Goal: Navigation & Orientation: Find specific page/section

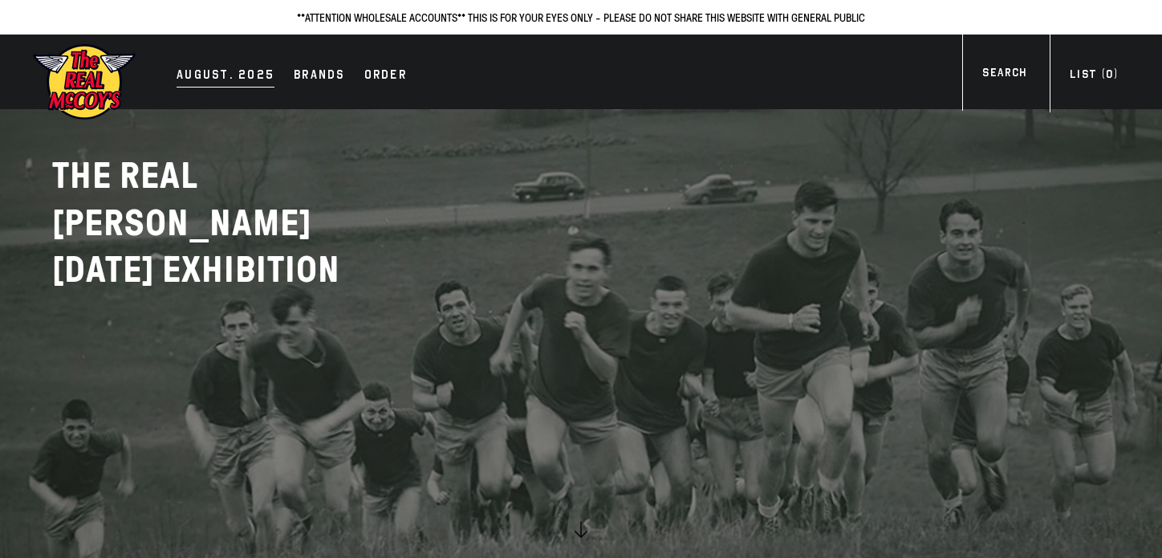
click at [218, 71] on div "AUGUST. 2025" at bounding box center [226, 76] width 98 height 22
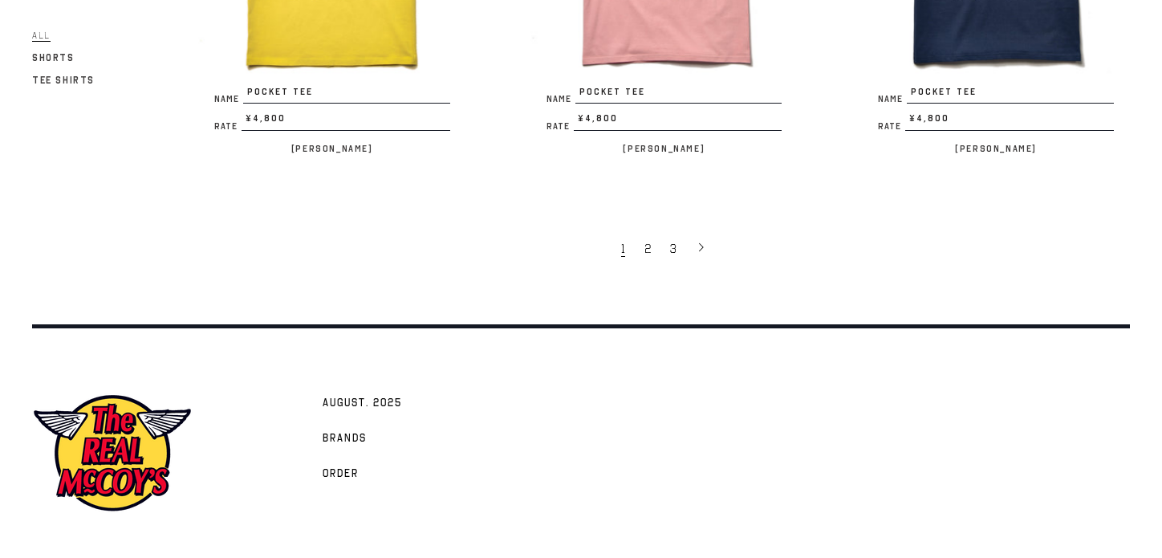
scroll to position [3118, 0]
click at [646, 242] on span "2" at bounding box center [647, 250] width 6 height 16
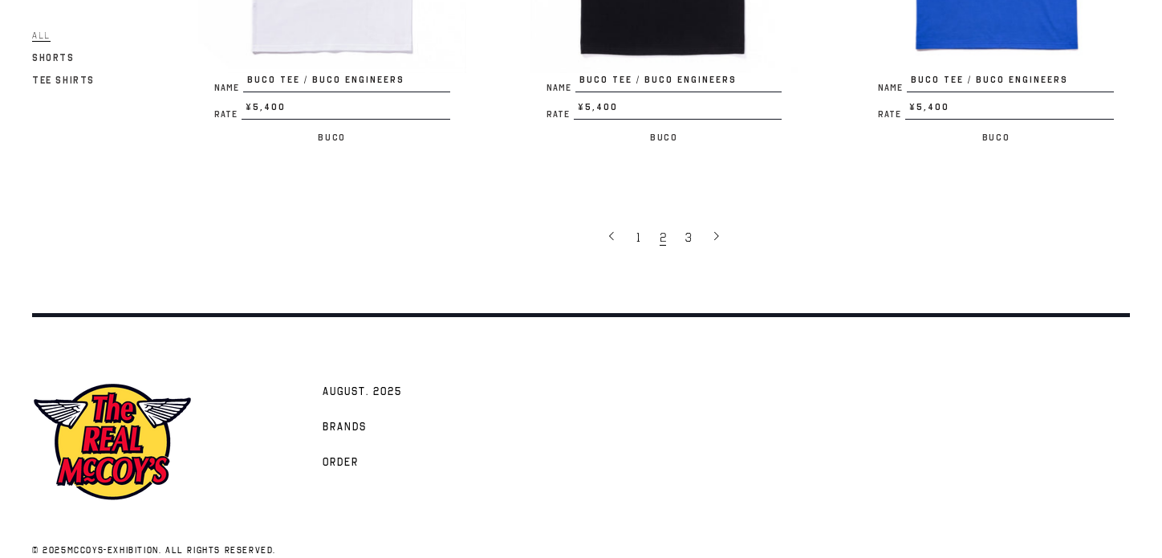
scroll to position [3145, 0]
click at [688, 229] on span "3" at bounding box center [688, 237] width 6 height 16
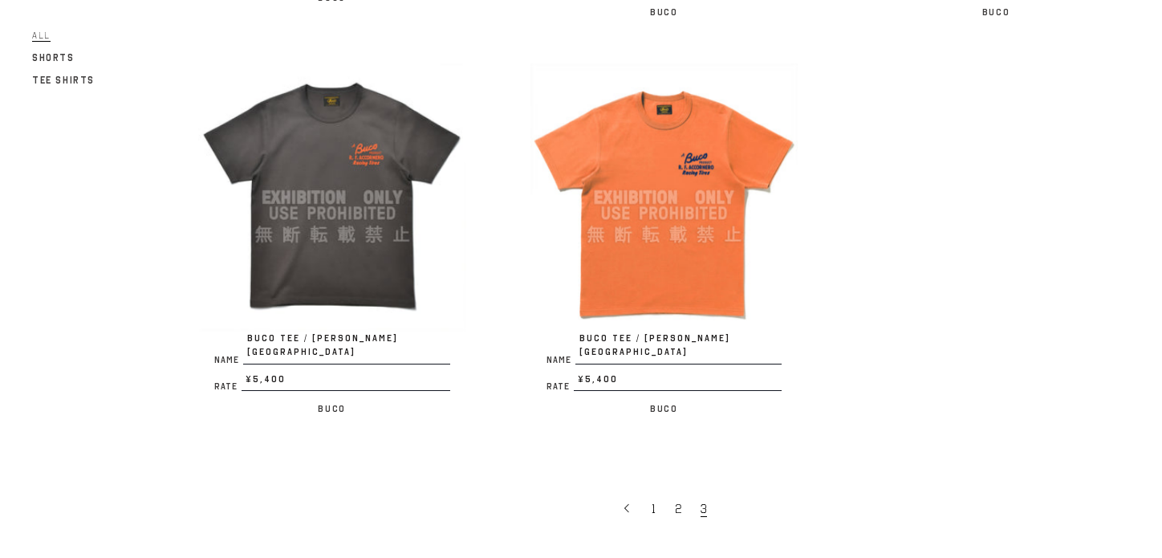
scroll to position [994, 0]
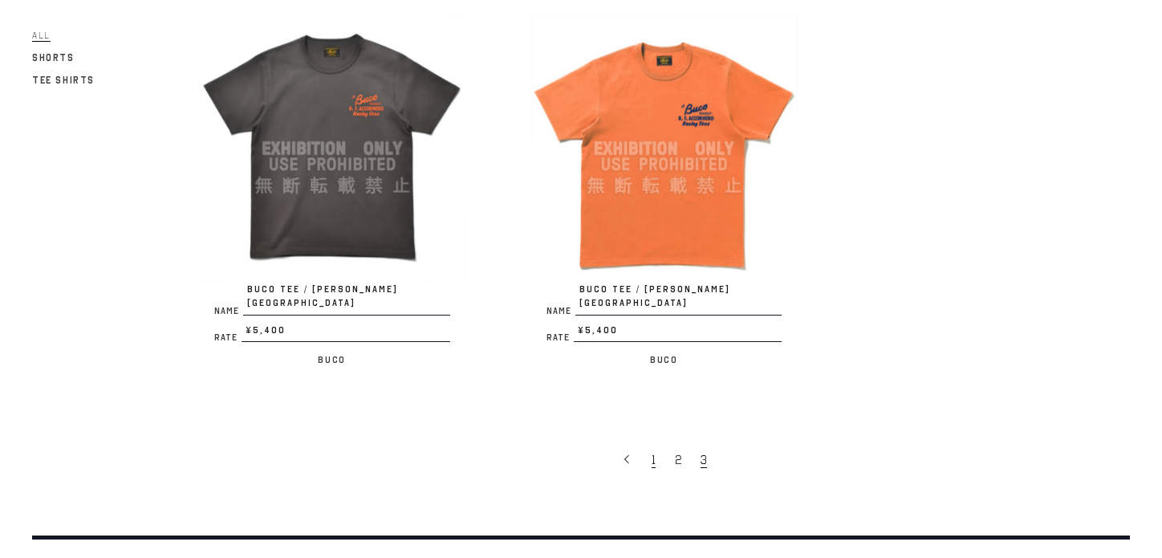
click at [649, 442] on link "1" at bounding box center [655, 459] width 23 height 34
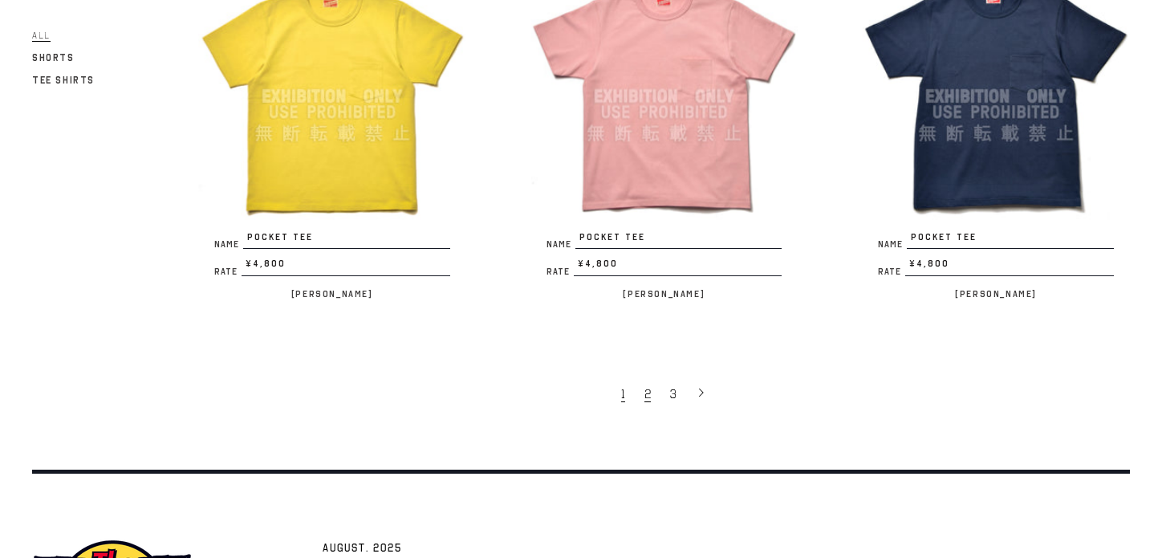
scroll to position [2982, 0]
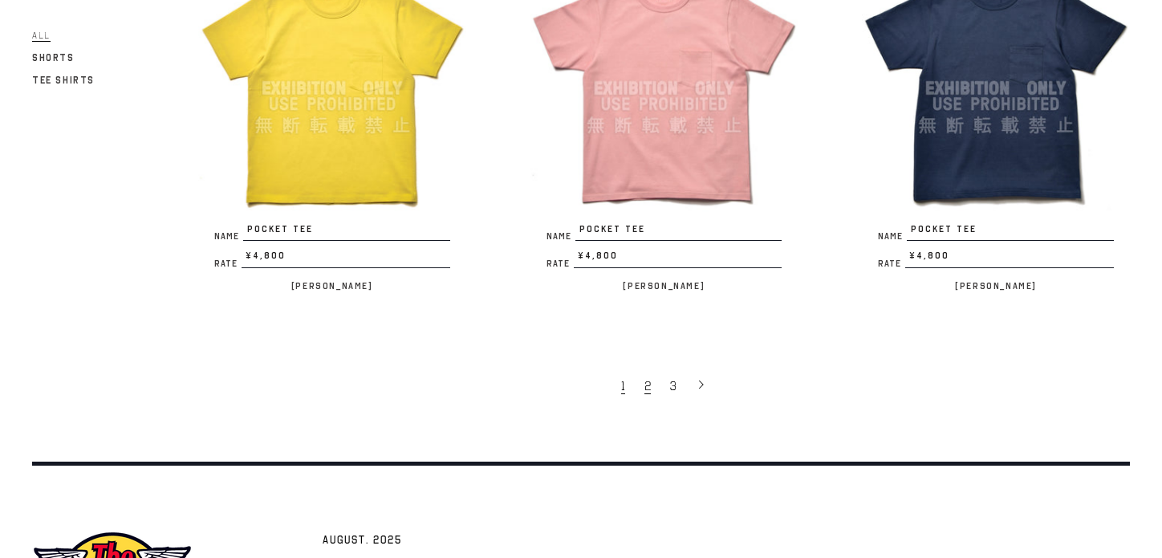
click at [650, 379] on link "2" at bounding box center [649, 385] width 26 height 34
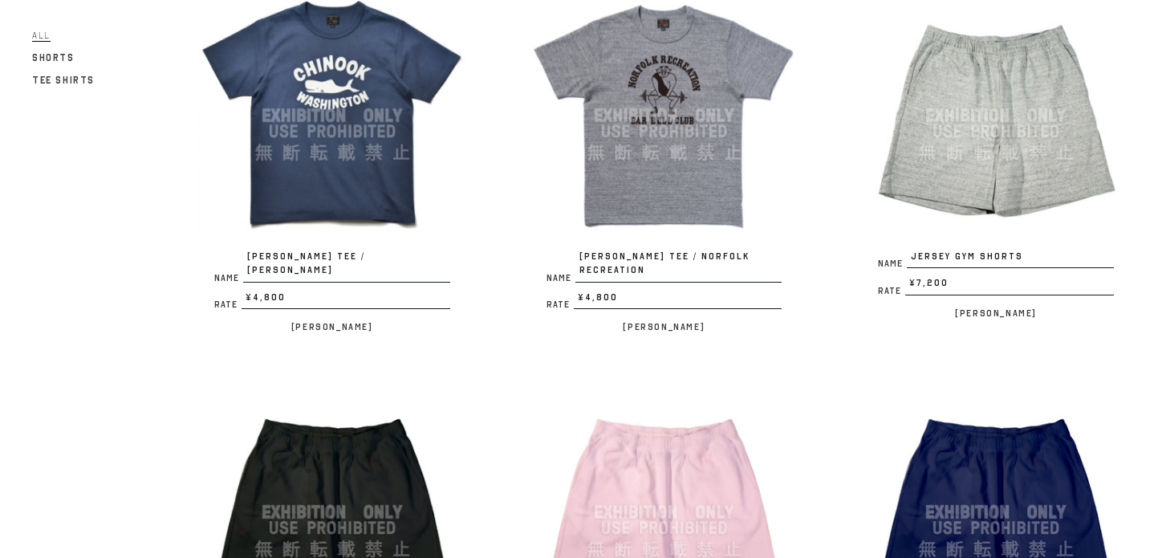
scroll to position [1407, 0]
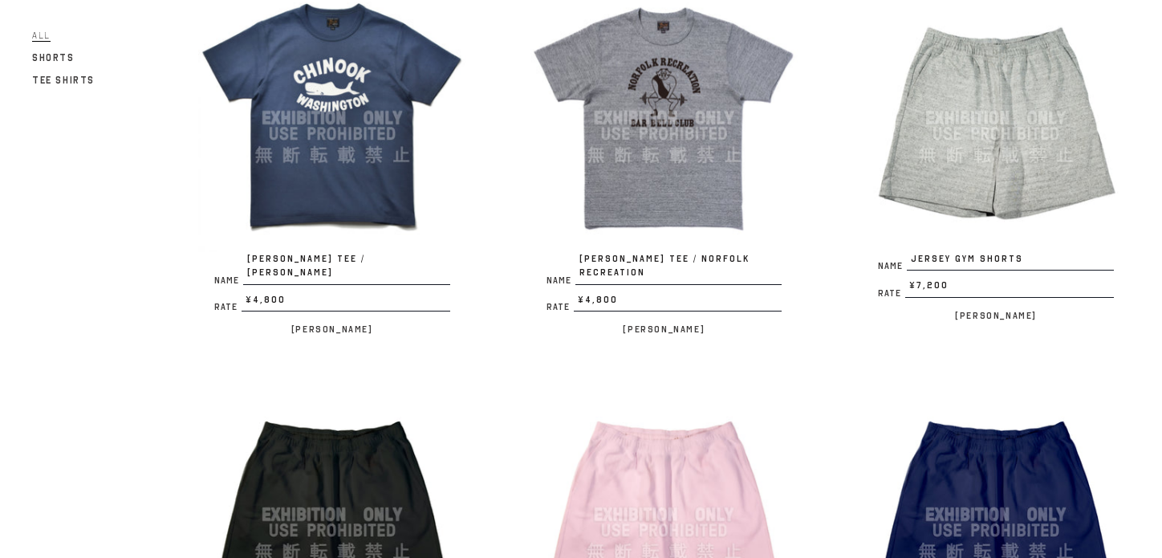
click at [939, 177] on img at bounding box center [996, 118] width 268 height 268
click at [290, 97] on img at bounding box center [332, 118] width 268 height 268
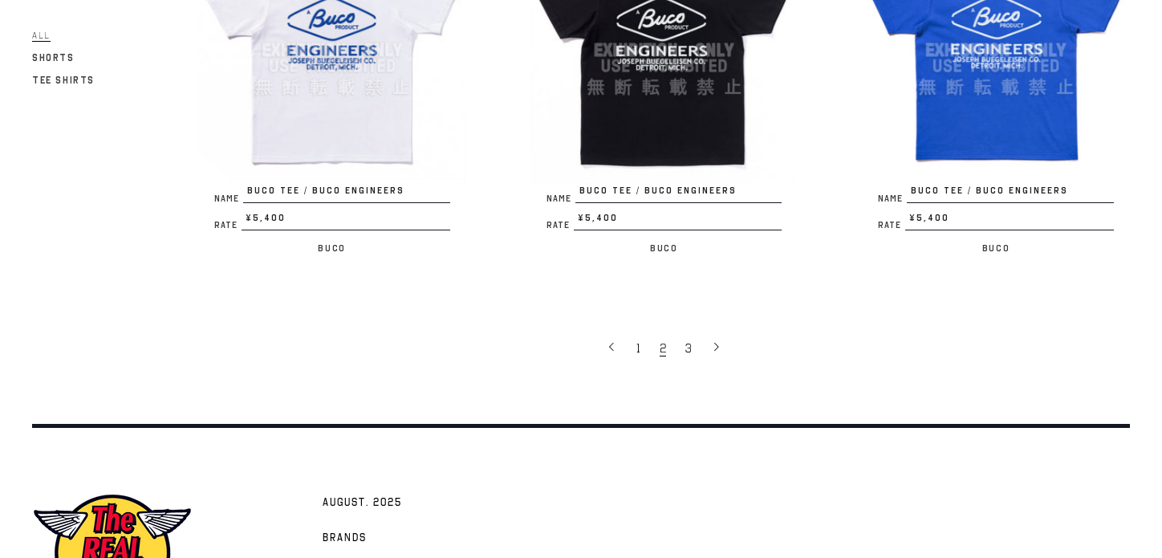
scroll to position [3035, 0]
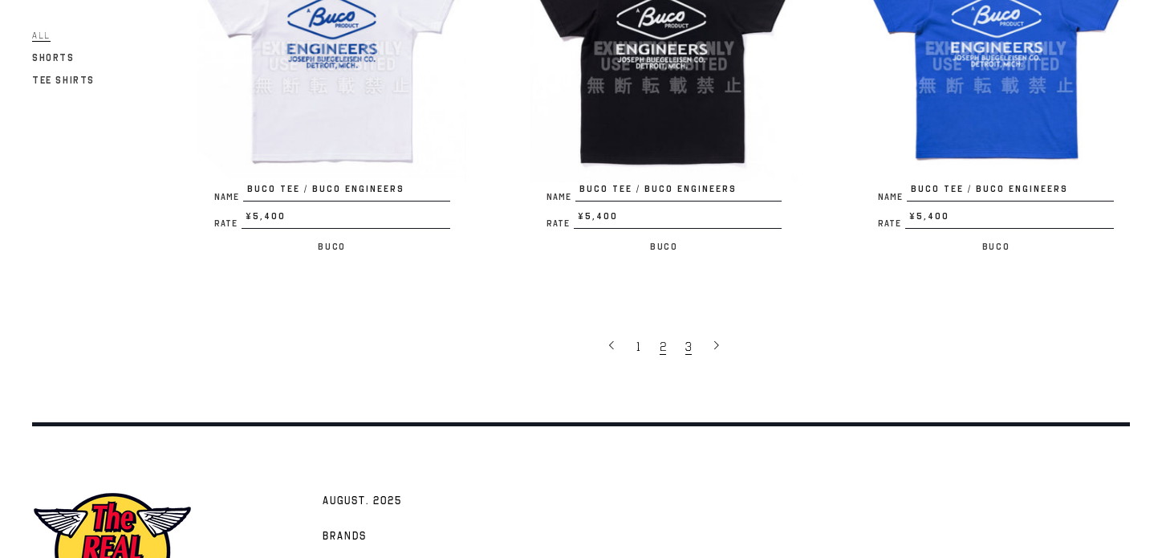
click at [688, 339] on span "3" at bounding box center [688, 347] width 6 height 16
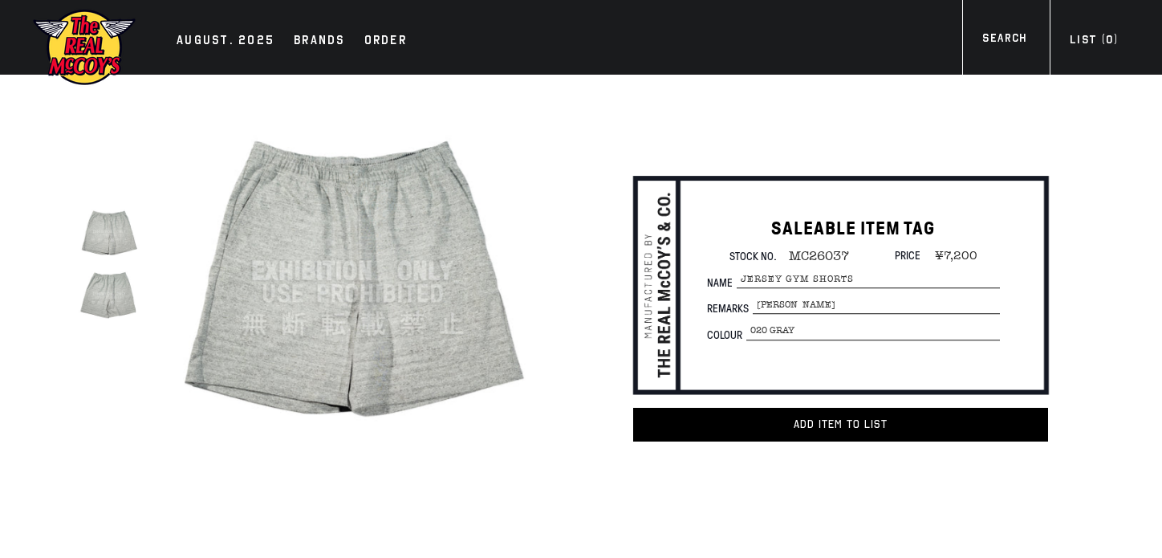
click at [112, 219] on img at bounding box center [109, 232] width 63 height 63
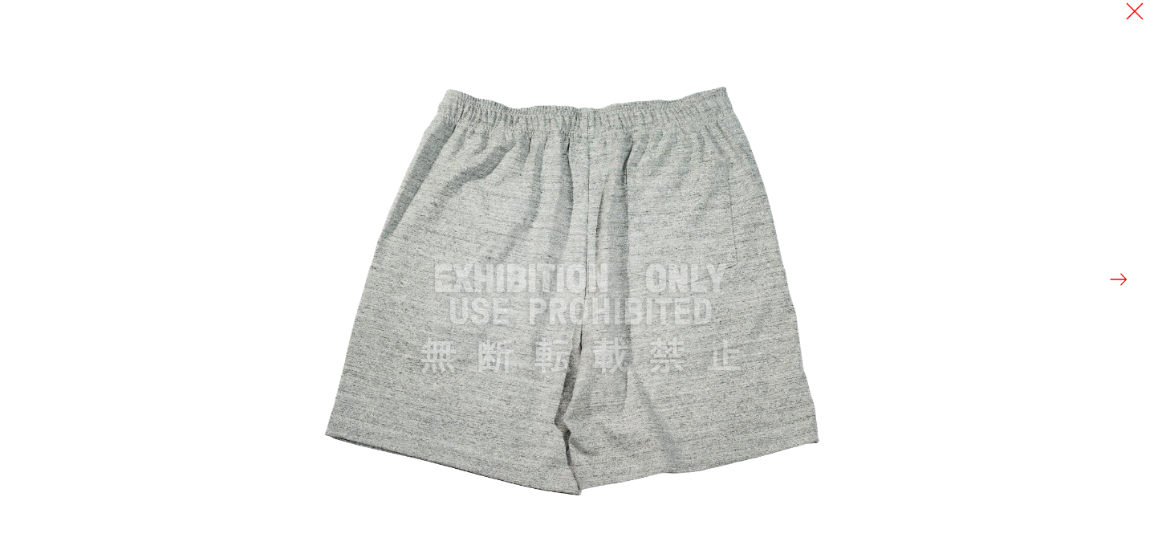
click at [1125, 280] on button at bounding box center [1118, 279] width 22 height 22
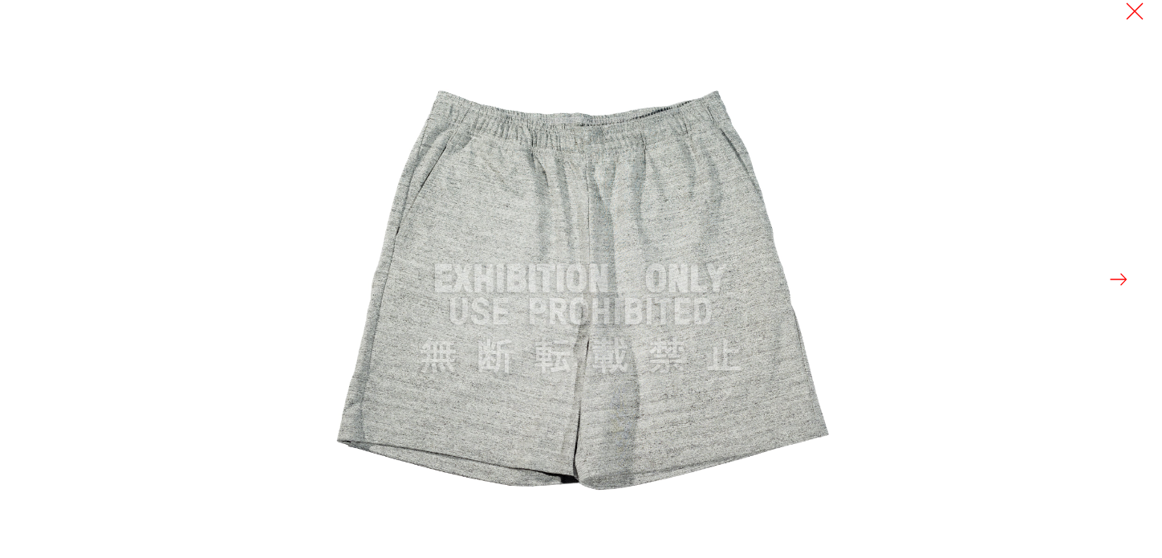
click at [1125, 279] on button at bounding box center [1118, 279] width 22 height 22
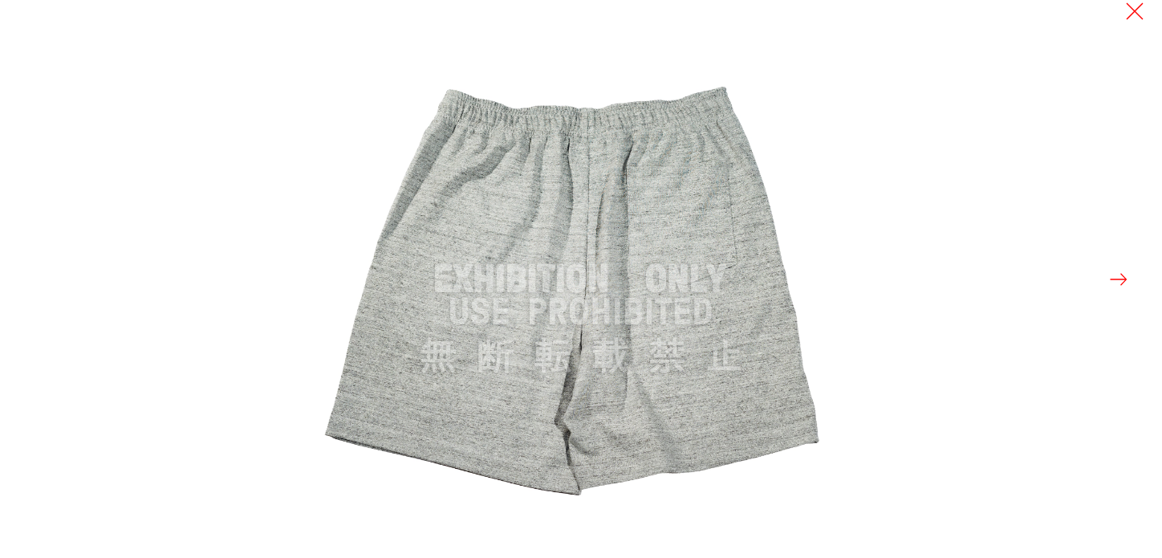
click at [1125, 279] on button at bounding box center [1118, 279] width 22 height 22
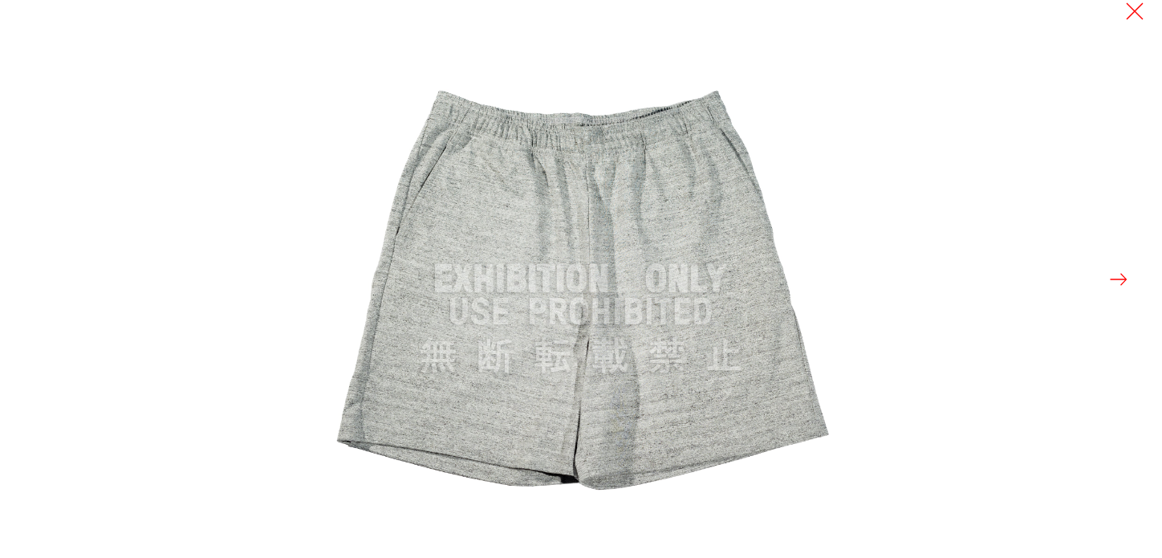
click at [1125, 279] on button at bounding box center [1118, 279] width 22 height 22
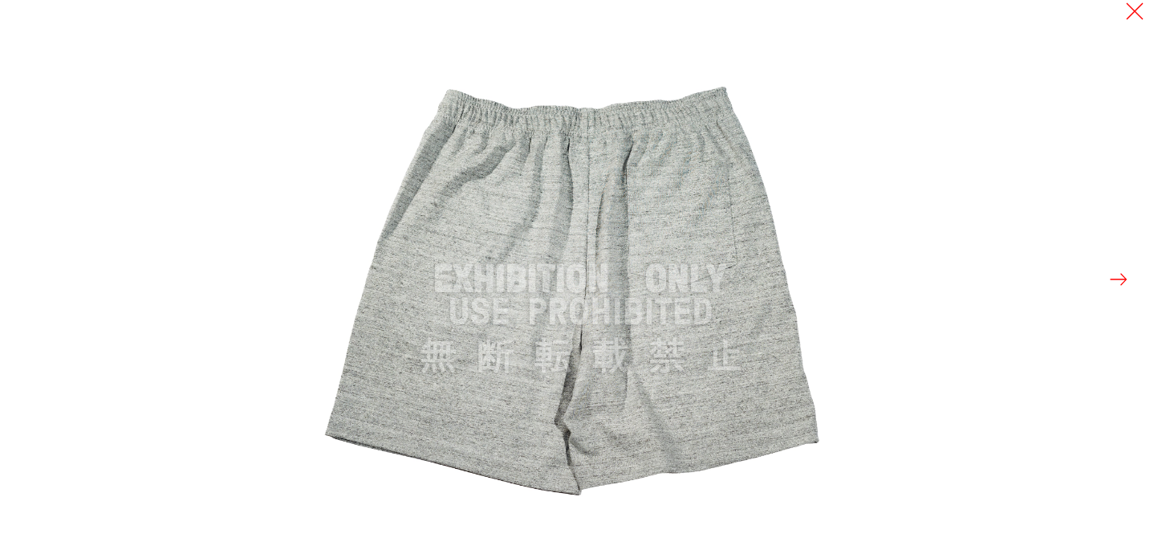
click at [1125, 279] on button at bounding box center [1118, 279] width 22 height 22
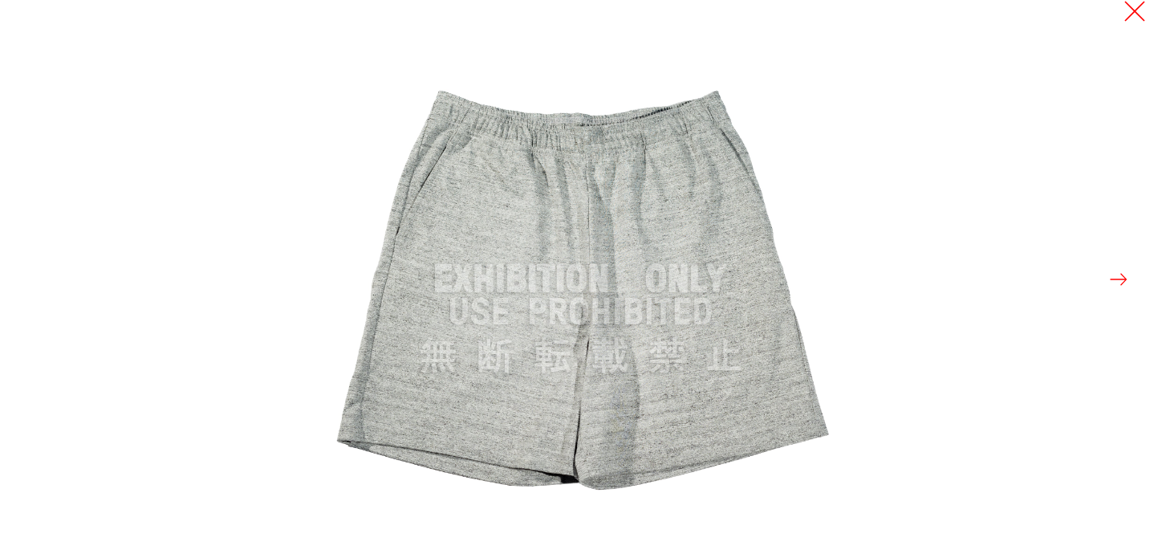
click at [1137, 14] on button at bounding box center [1134, 11] width 22 height 22
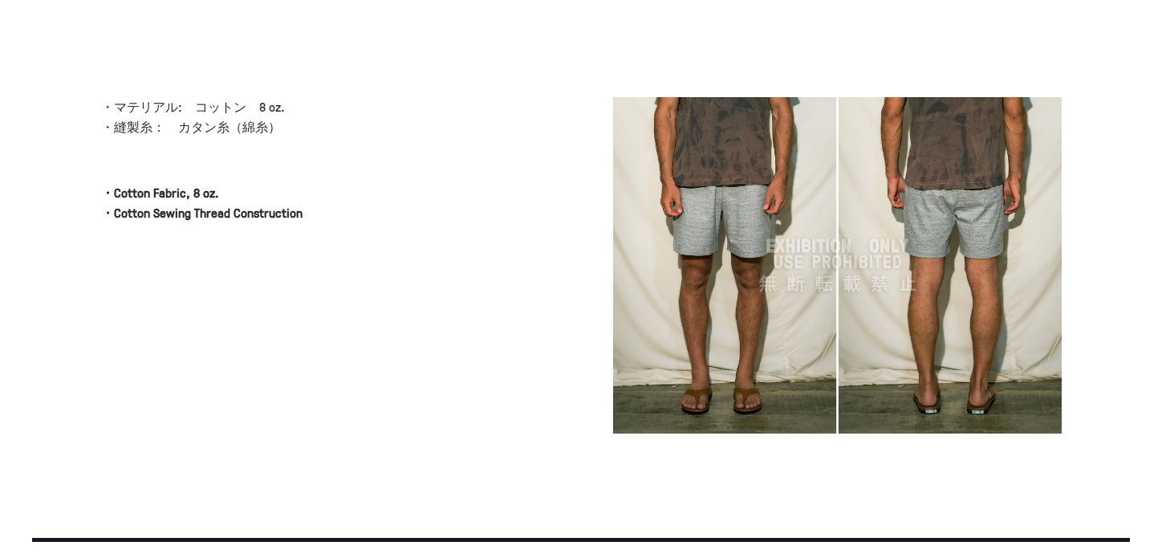
scroll to position [465, 0]
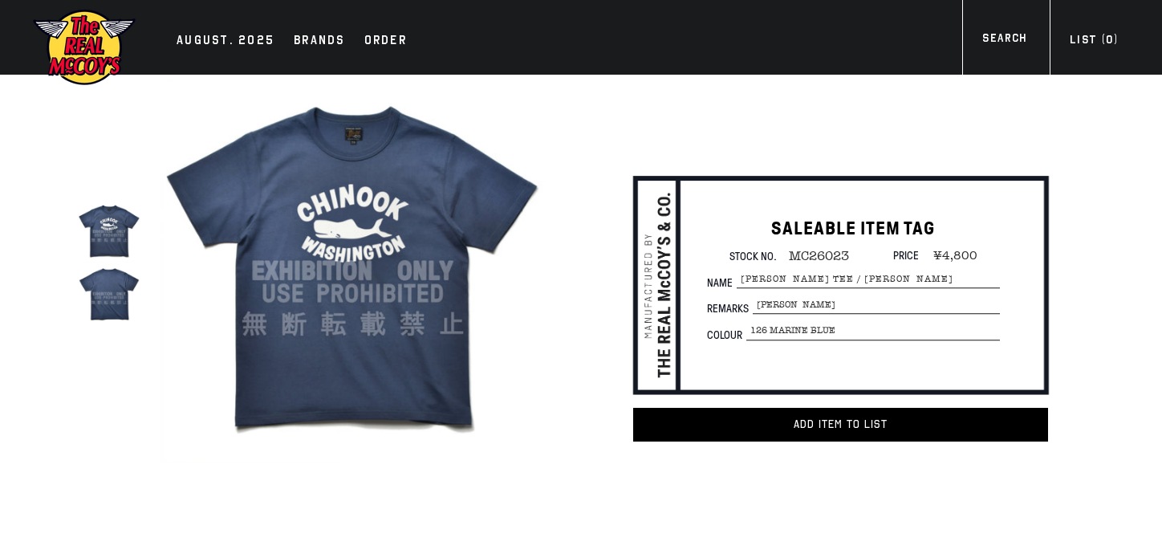
click at [113, 288] on img at bounding box center [109, 293] width 63 height 63
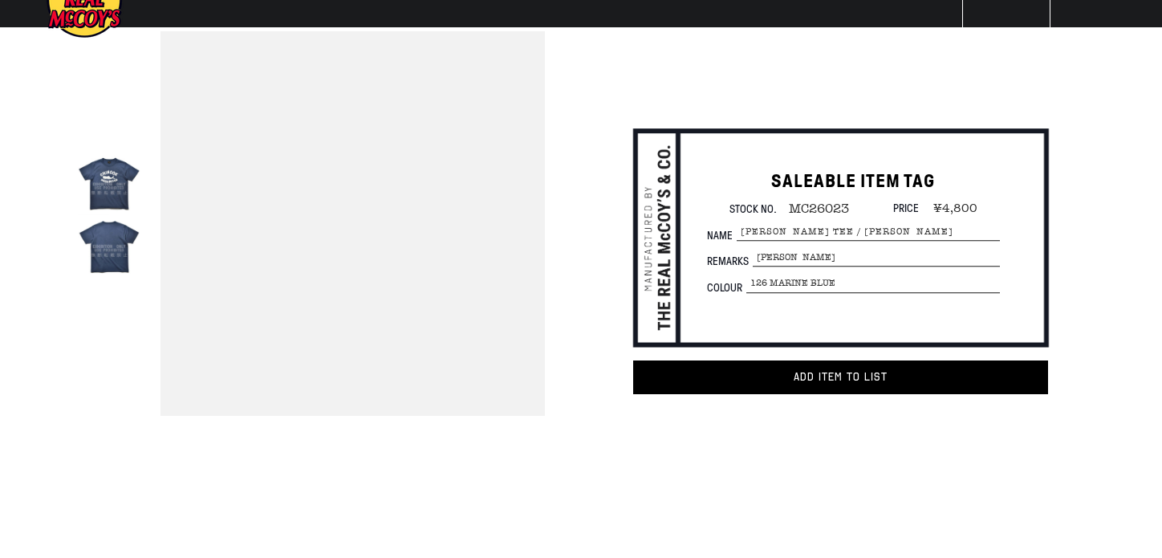
scroll to position [86, 0]
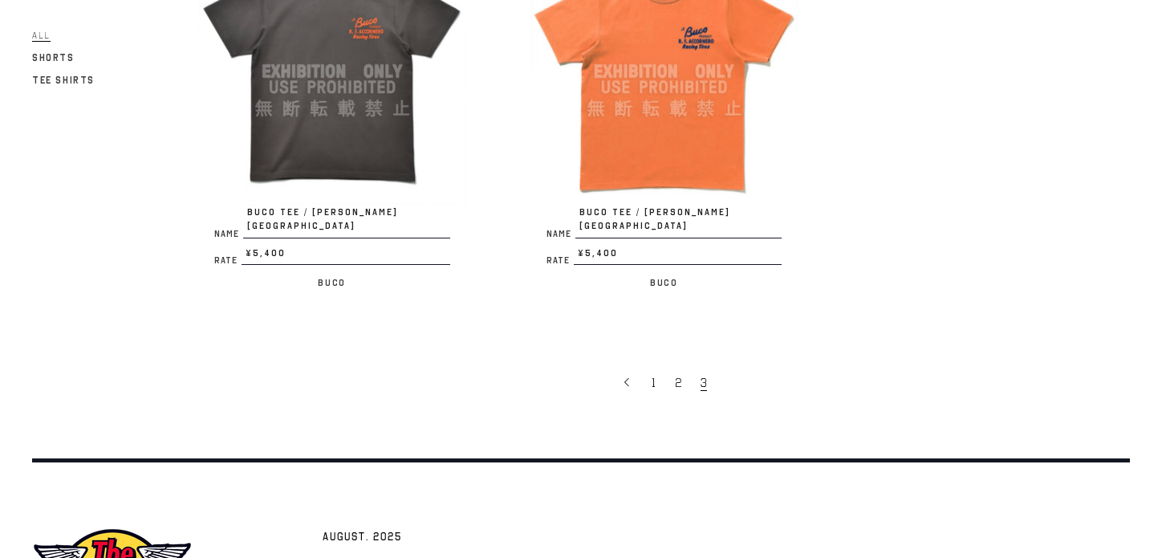
scroll to position [1073, 0]
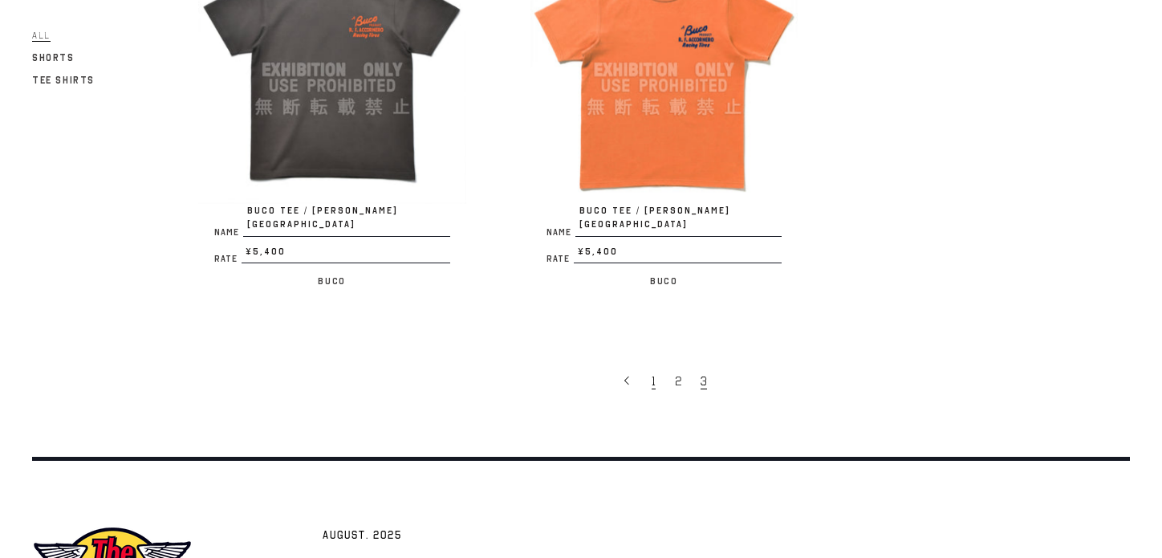
click at [656, 364] on link "1" at bounding box center [655, 380] width 23 height 34
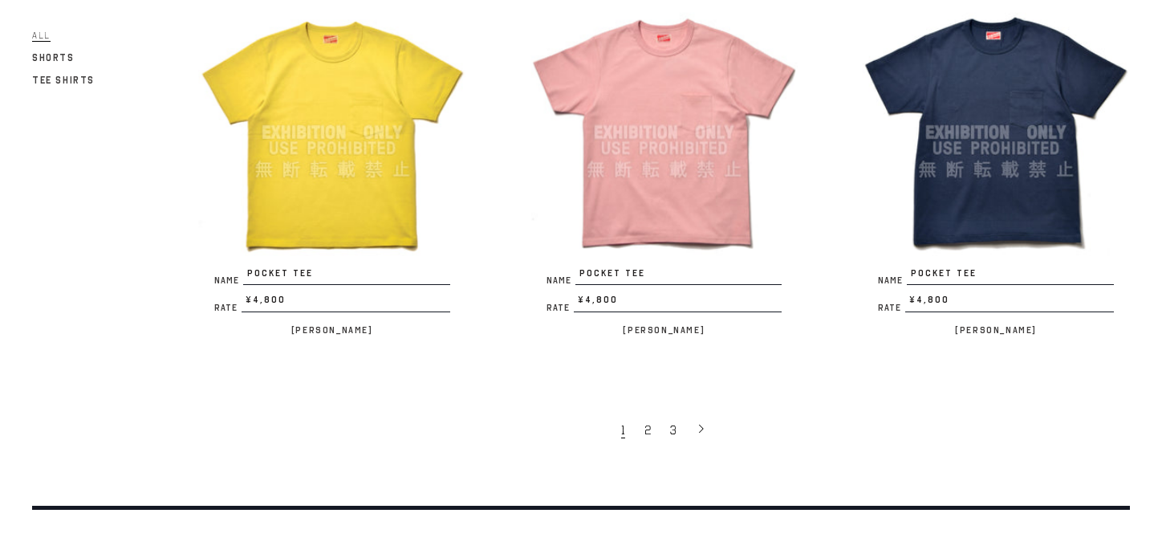
scroll to position [3146, 0]
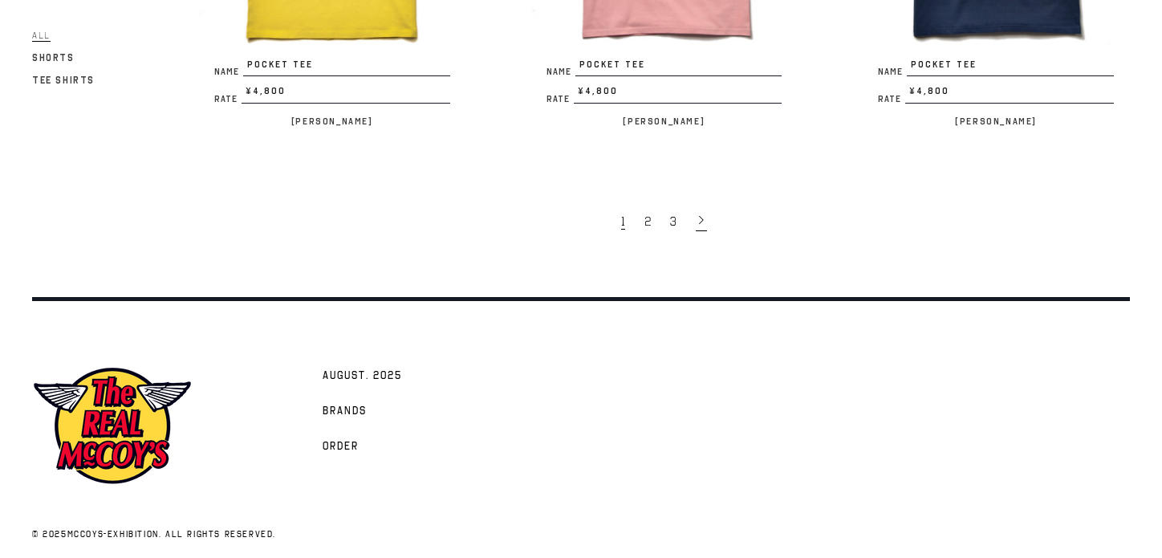
click at [696, 214] on icon at bounding box center [701, 219] width 11 height 11
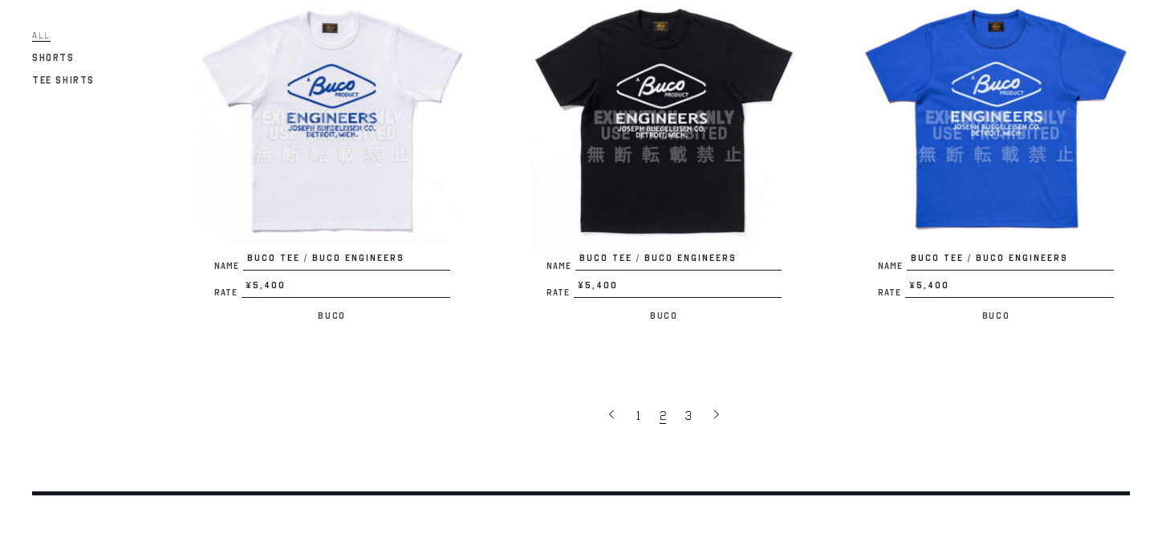
scroll to position [2974, 0]
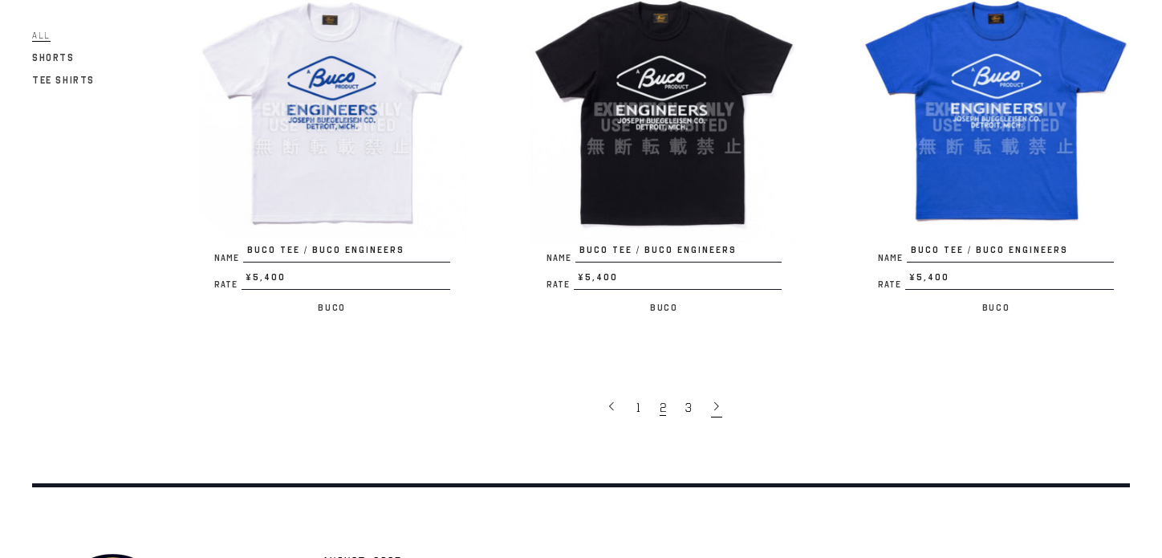
click at [715, 397] on span at bounding box center [716, 407] width 11 height 20
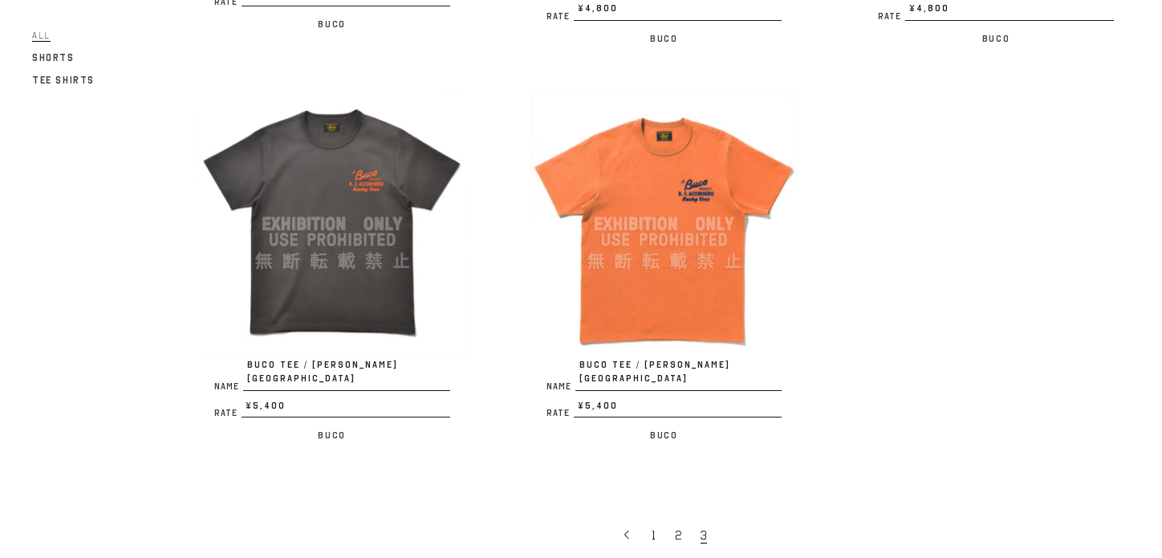
scroll to position [922, 0]
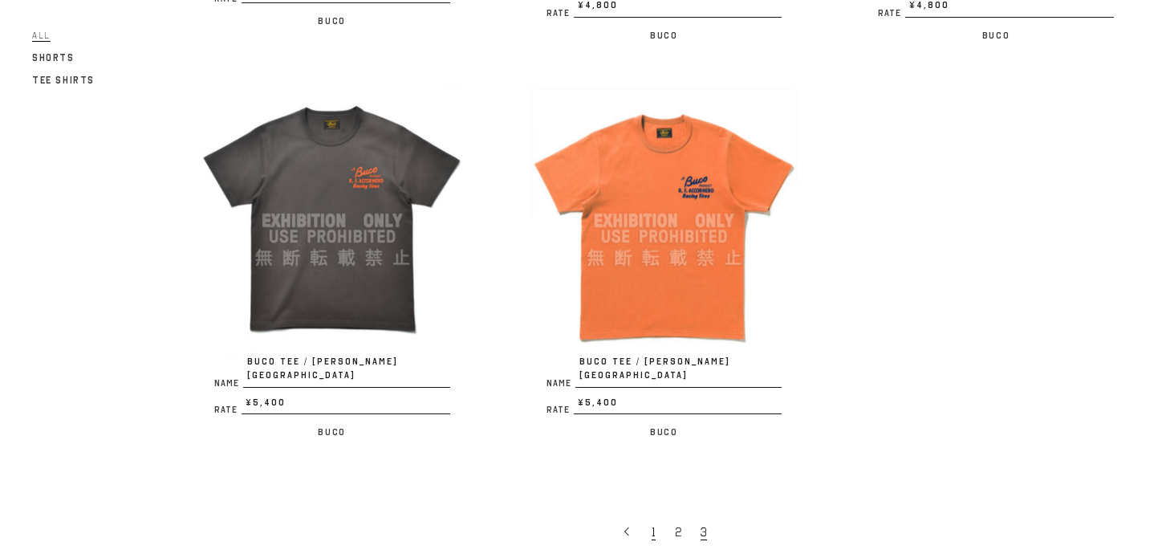
click at [653, 524] on span "1" at bounding box center [654, 532] width 4 height 16
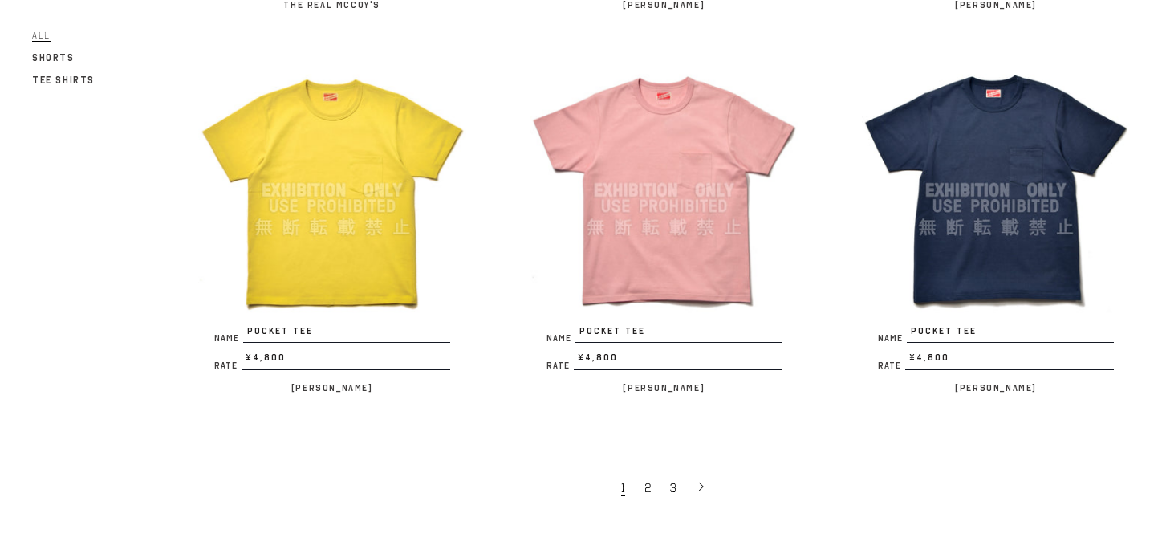
scroll to position [2878, 0]
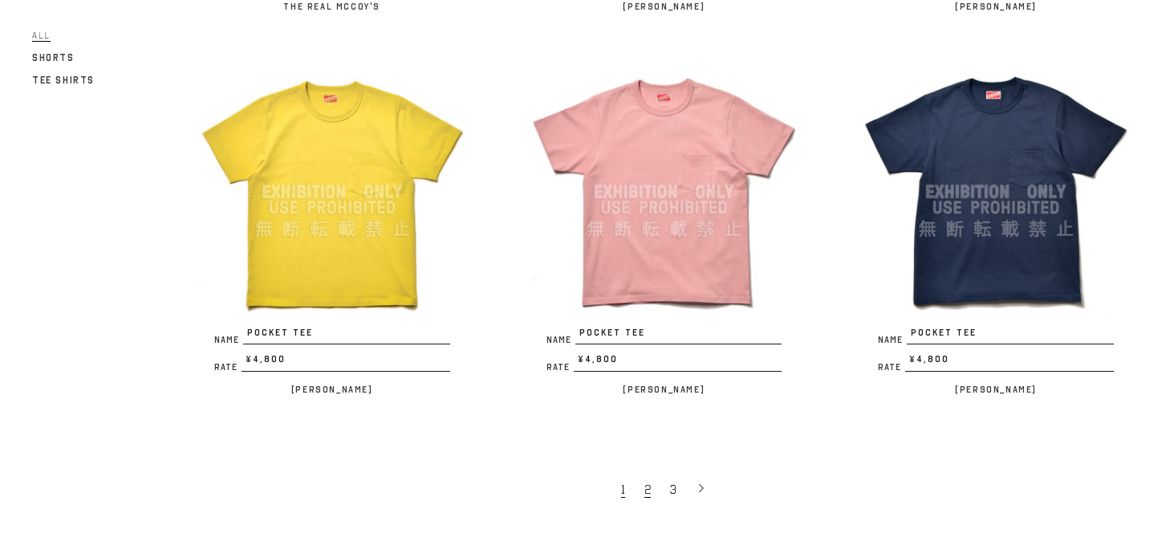
click at [648, 481] on span "2" at bounding box center [647, 489] width 6 height 16
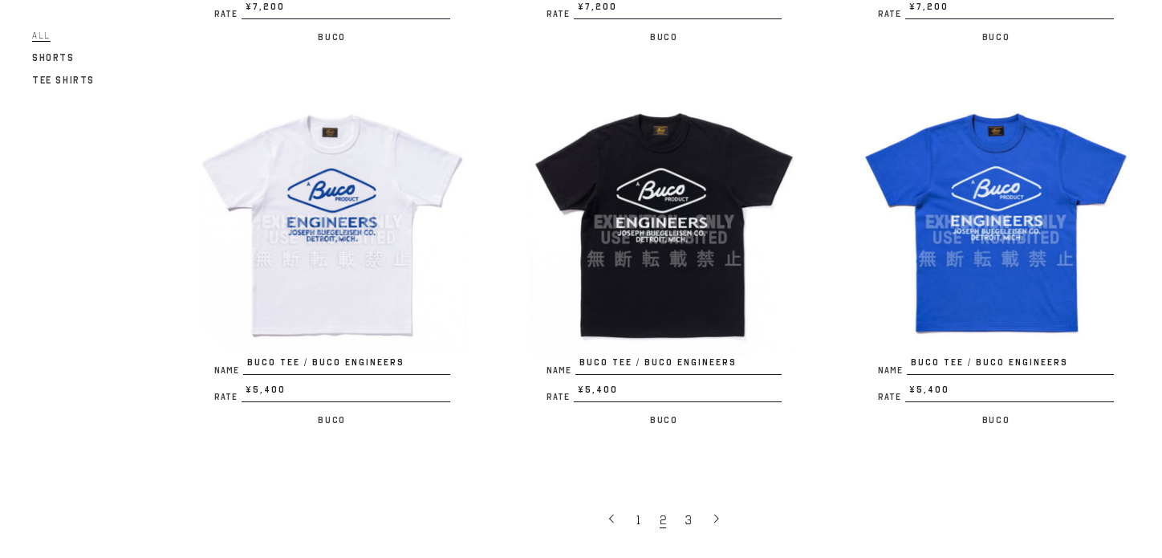
scroll to position [2870, 0]
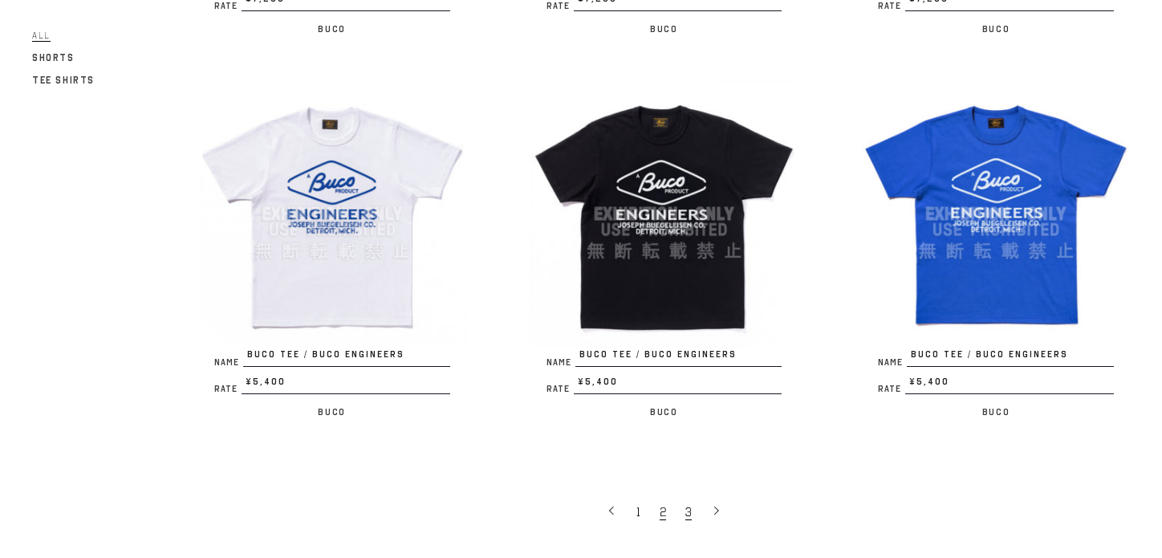
click at [692, 494] on link "3" at bounding box center [690, 511] width 26 height 34
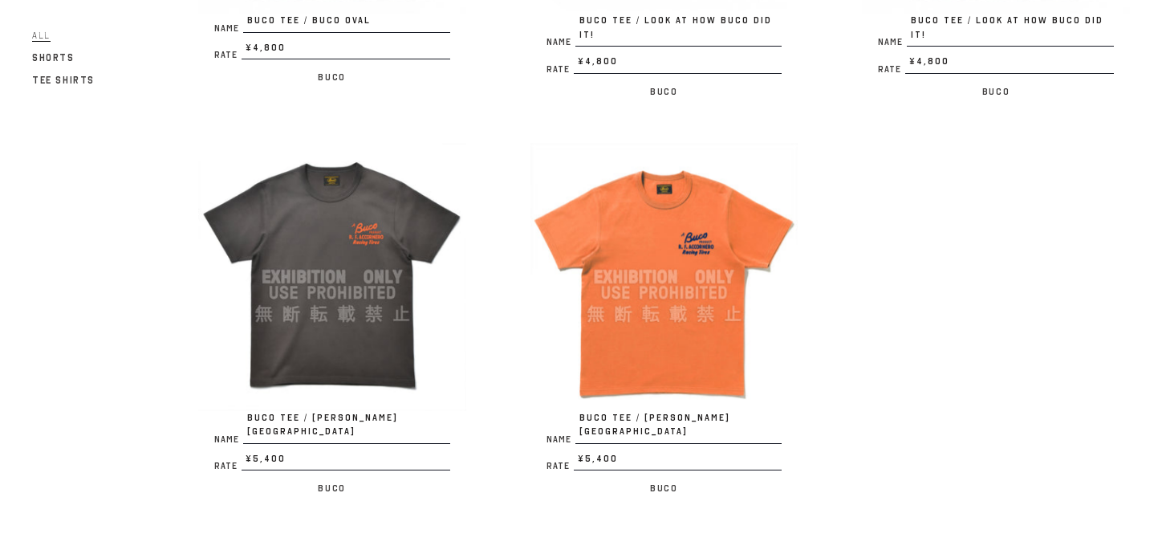
scroll to position [924, 0]
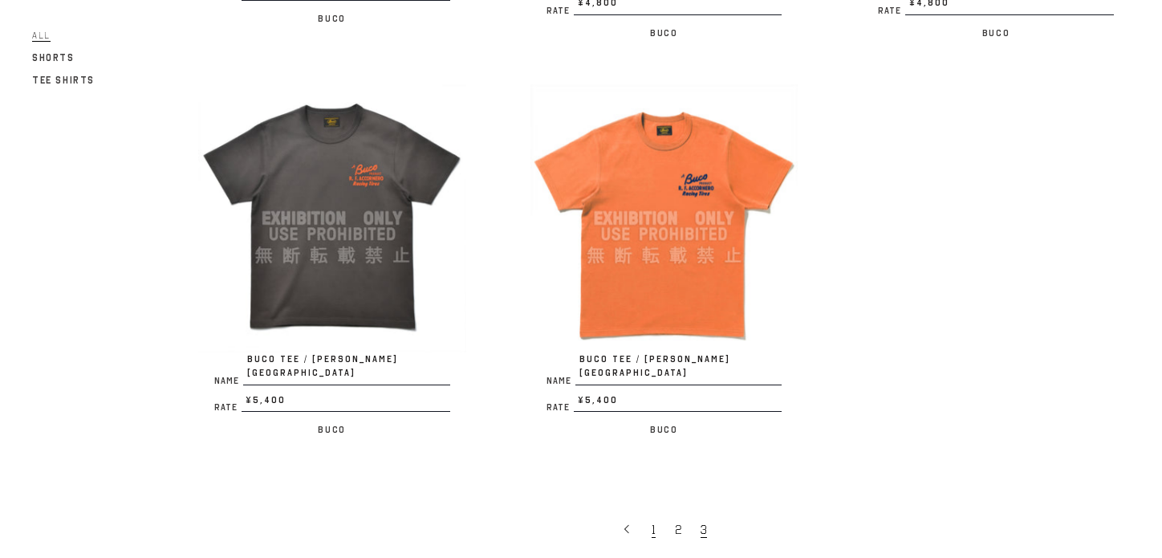
click at [653, 522] on span "1" at bounding box center [654, 530] width 4 height 16
